Goal: Information Seeking & Learning: Learn about a topic

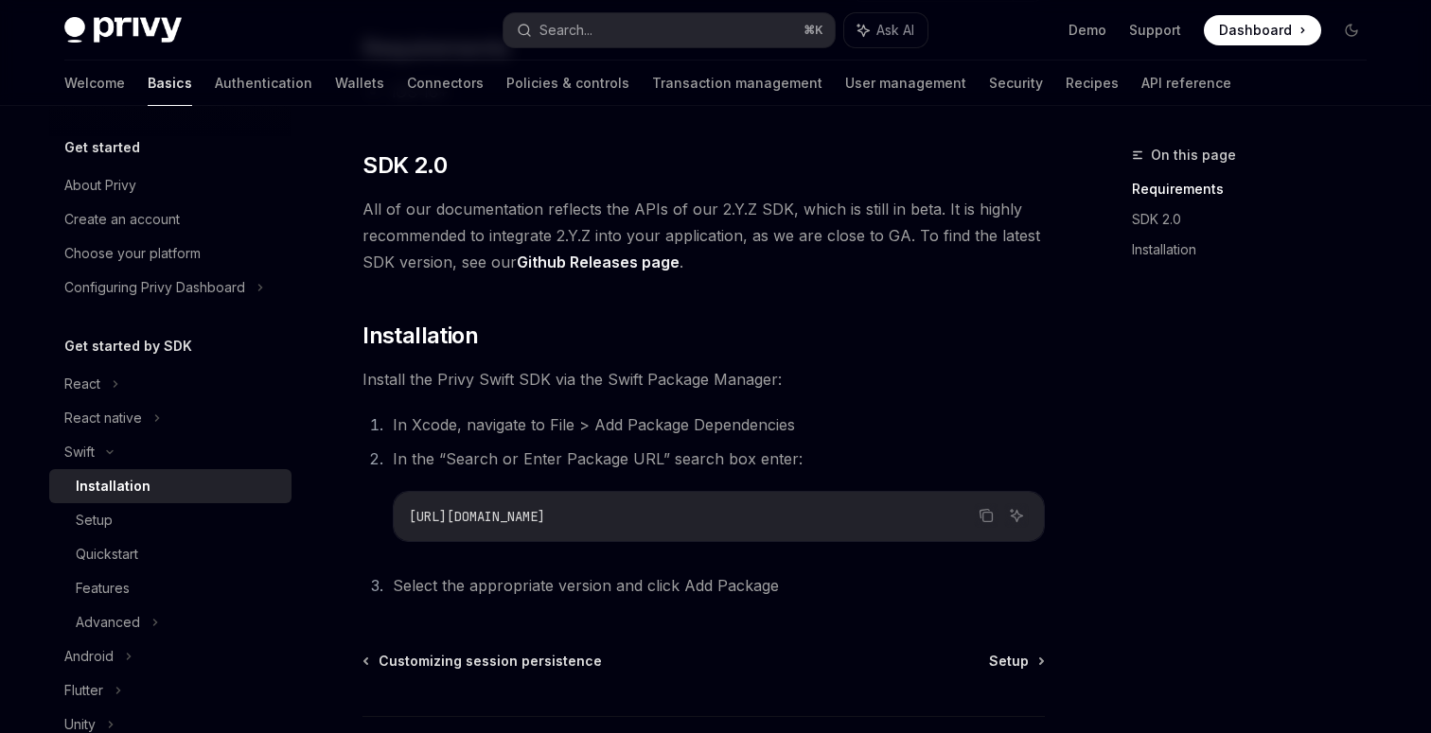
scroll to position [235, 0]
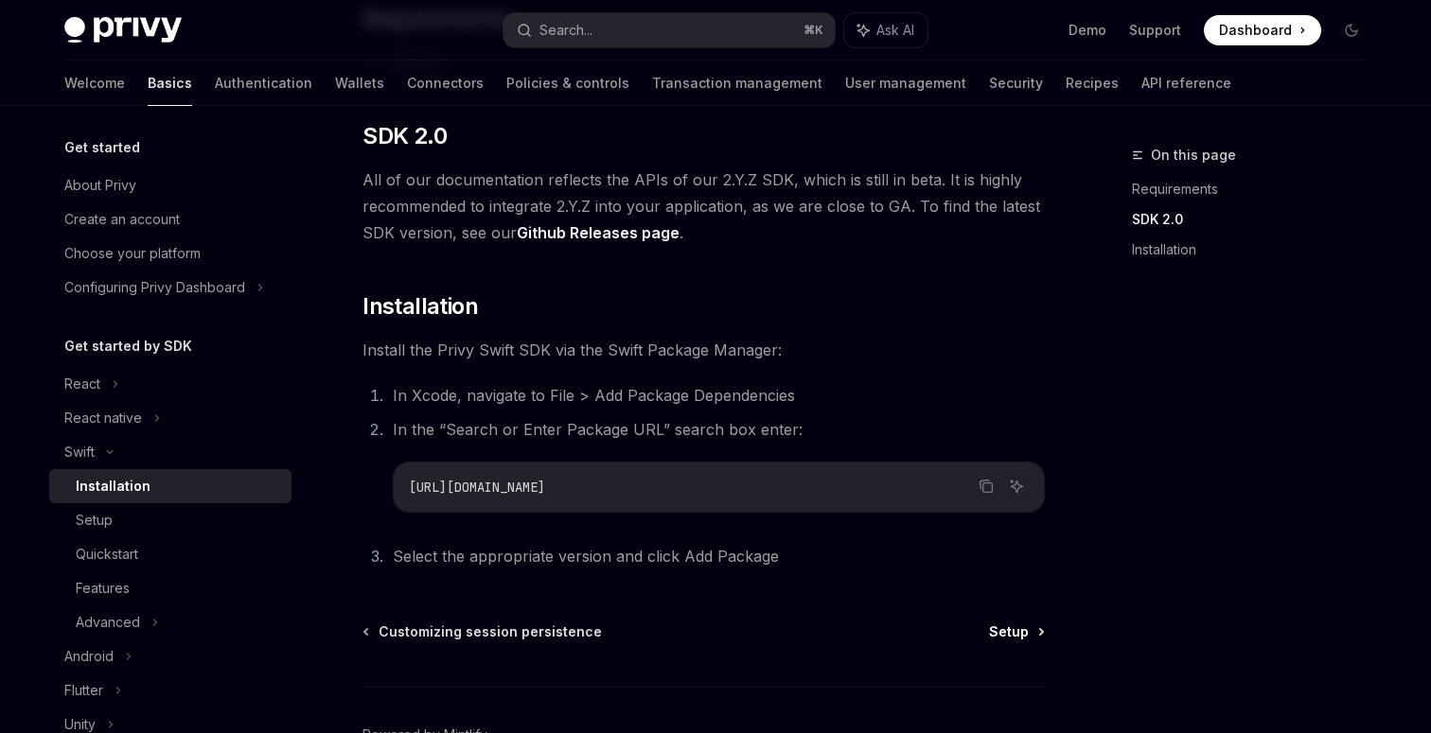
click at [1034, 639] on link "Setup" at bounding box center [1016, 632] width 54 height 19
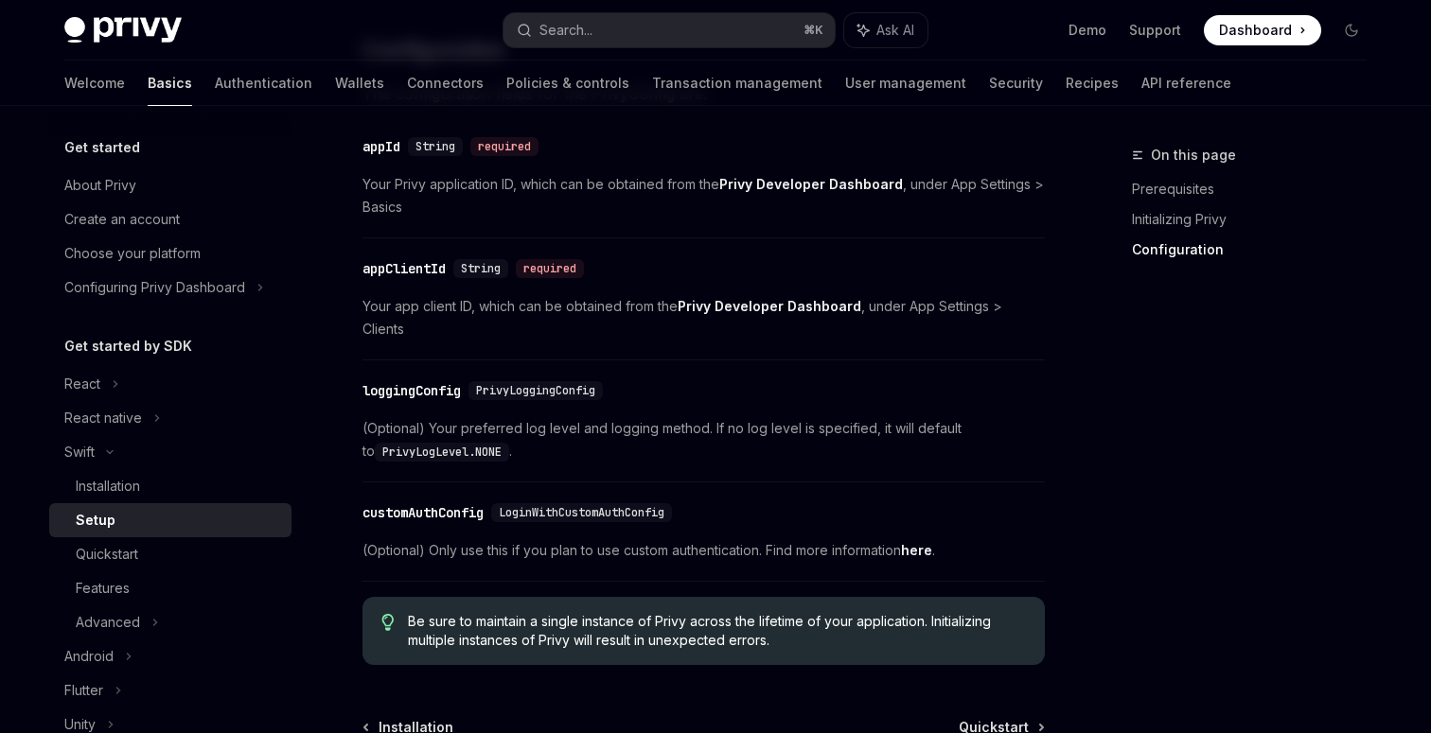
scroll to position [1120, 0]
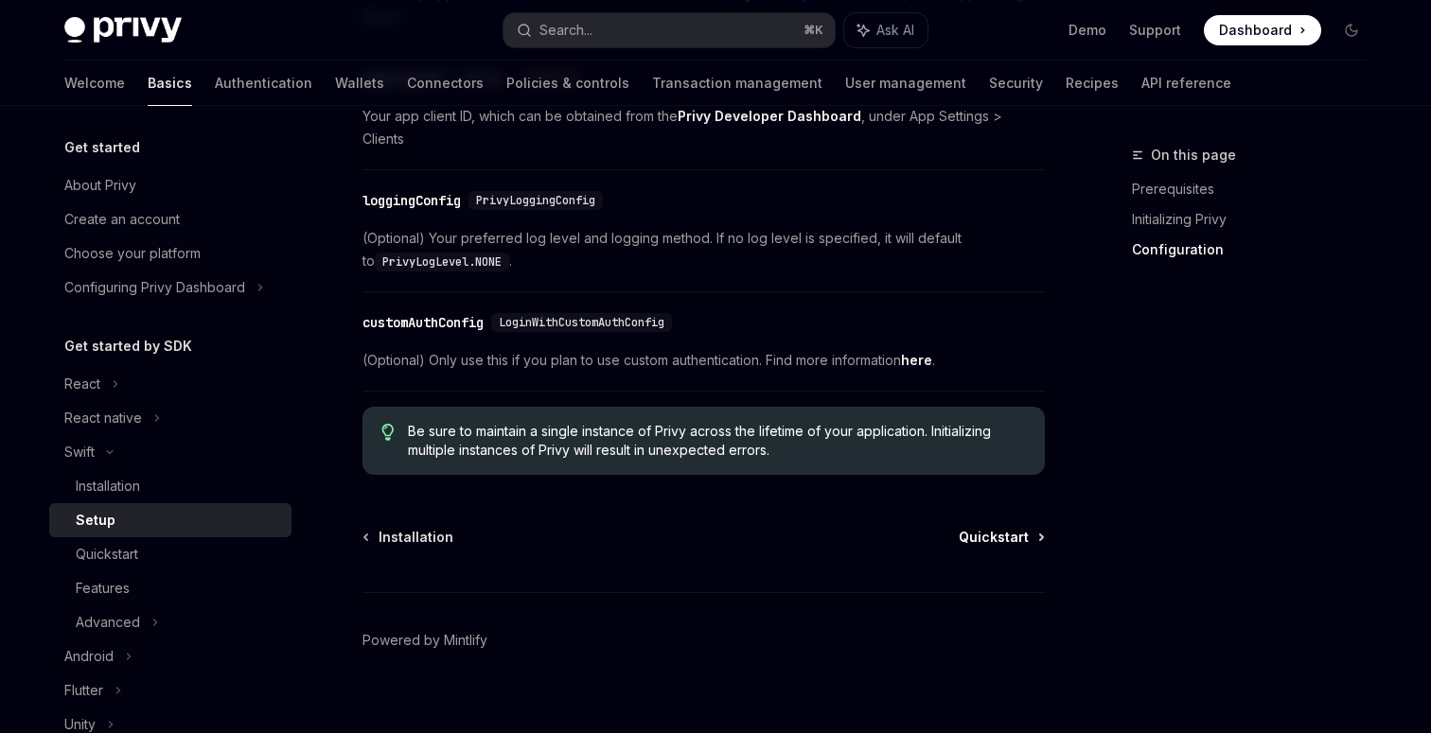
click at [1026, 528] on span "Quickstart" at bounding box center [994, 537] width 70 height 19
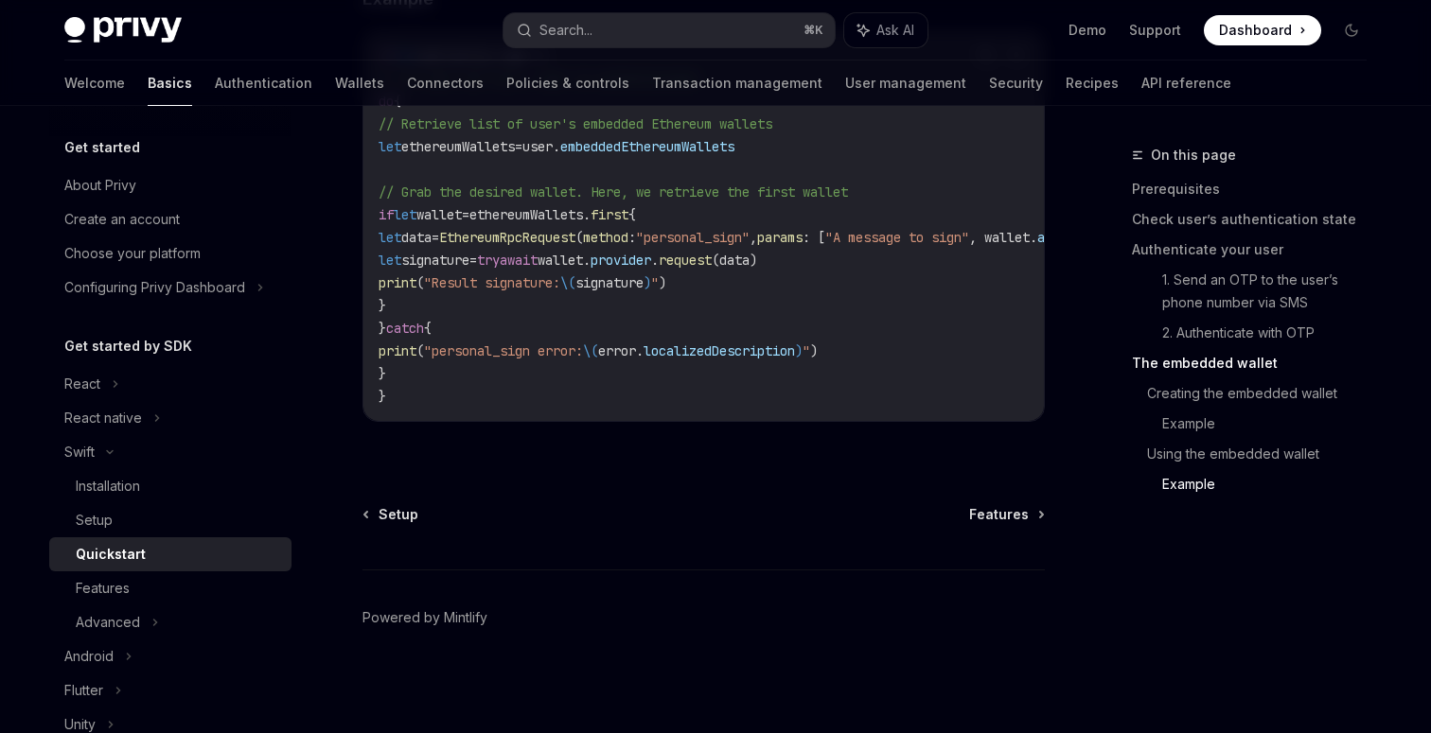
scroll to position [4019, 0]
click at [1027, 521] on span "Features" at bounding box center [999, 514] width 60 height 19
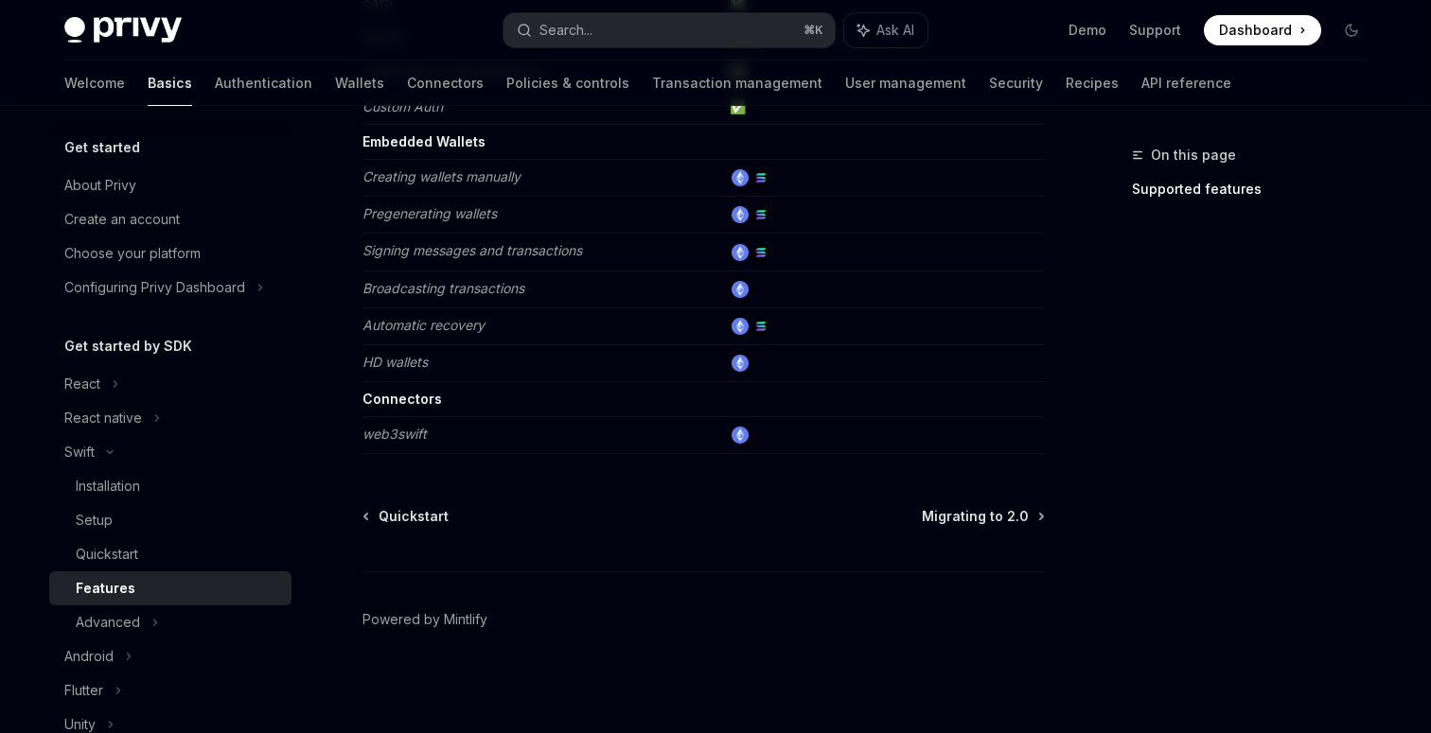
scroll to position [405, 0]
click at [1028, 520] on span "Migrating to 2.0" at bounding box center [975, 514] width 107 height 19
type textarea "*"
